Goal: Find specific page/section: Find specific page/section

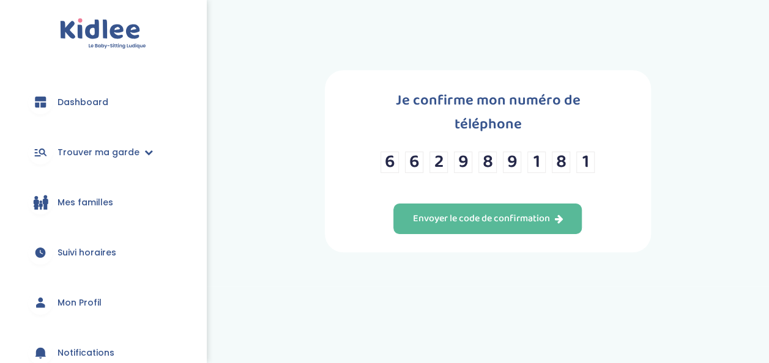
click at [98, 96] on span "Dashboard" at bounding box center [82, 102] width 51 height 13
click at [119, 23] on img at bounding box center [103, 33] width 86 height 31
click at [107, 37] on img at bounding box center [103, 33] width 86 height 31
